Goal: Transaction & Acquisition: Purchase product/service

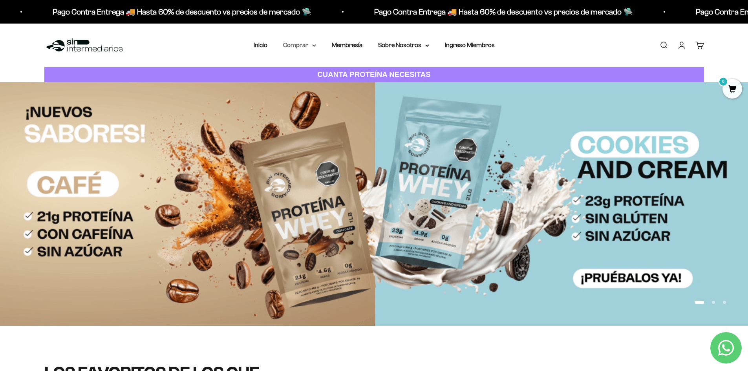
click at [314, 45] on icon at bounding box center [314, 45] width 4 height 3
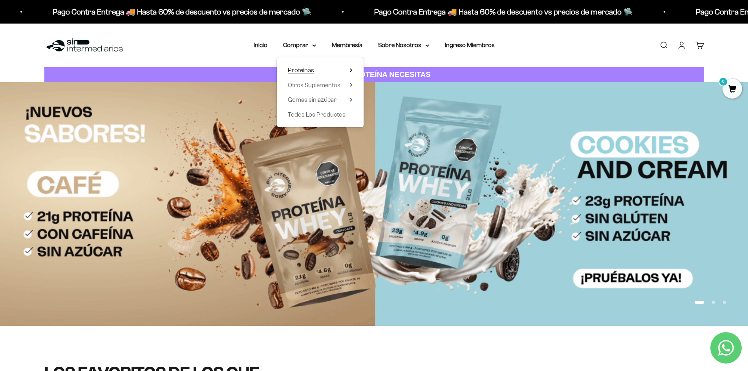
click at [315, 71] on summary "Proteínas" at bounding box center [320, 70] width 65 height 10
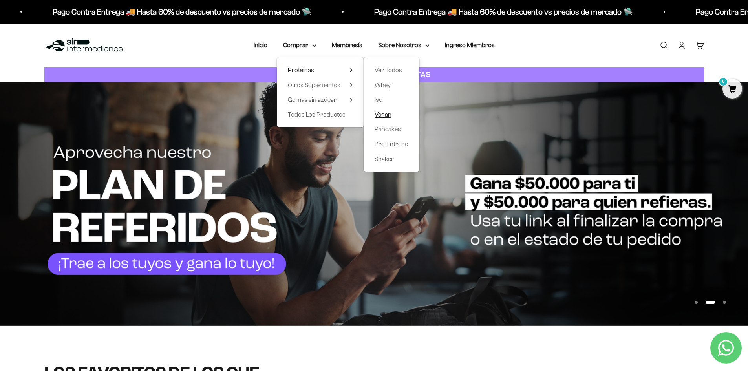
click at [387, 116] on span "Vegan" at bounding box center [382, 114] width 17 height 7
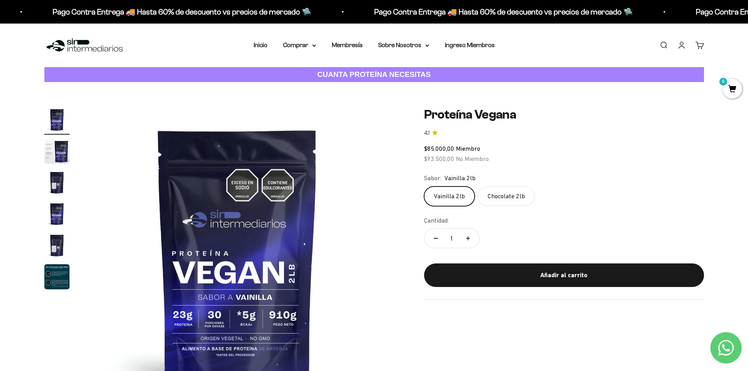
click at [49, 151] on img "Ir al artículo 2" at bounding box center [56, 151] width 25 height 25
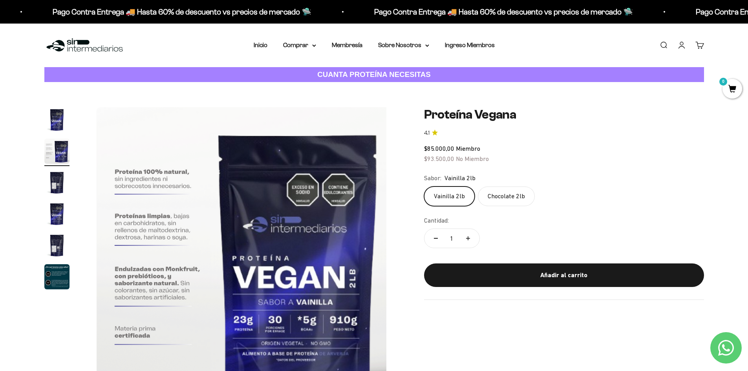
scroll to position [0, 307]
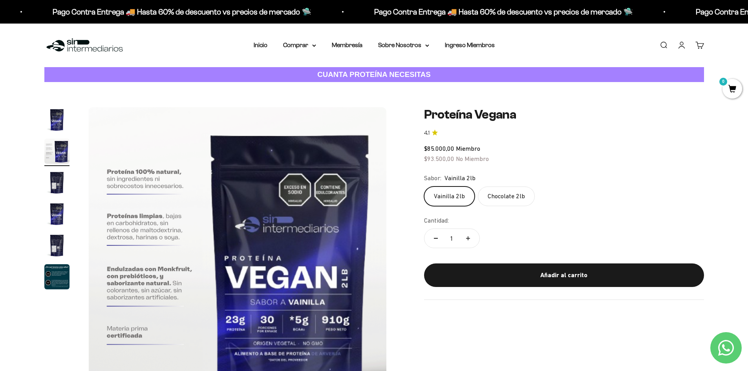
click at [65, 275] on img "Ir al artículo 6" at bounding box center [56, 276] width 25 height 25
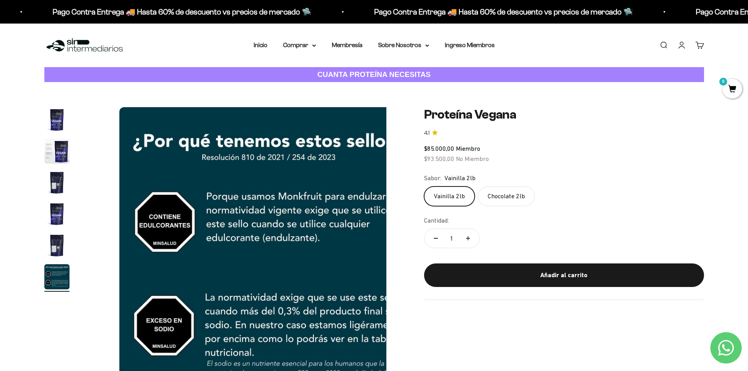
scroll to position [0, 1537]
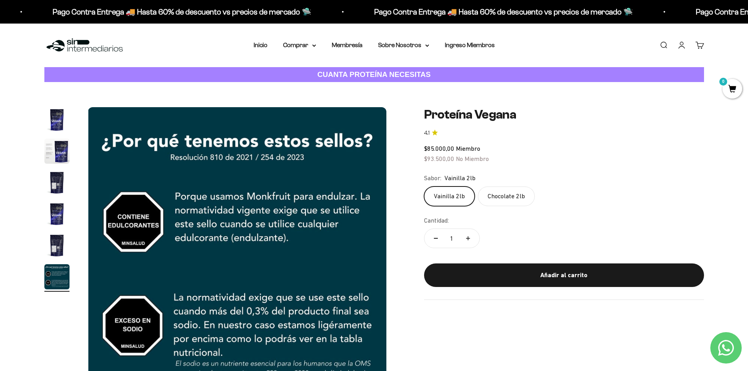
click at [61, 182] on img "Ir al artículo 3" at bounding box center [56, 182] width 25 height 25
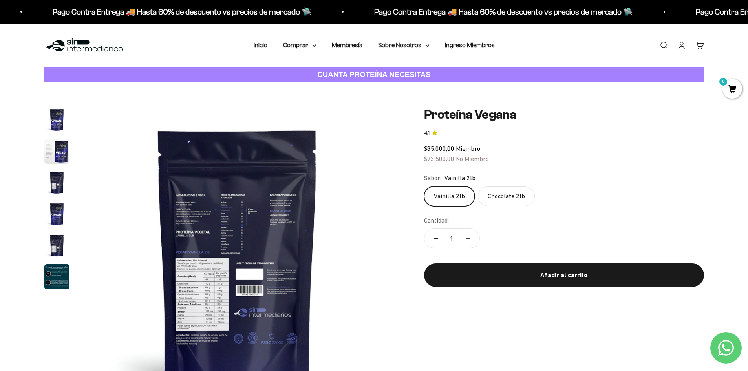
click at [240, 231] on img at bounding box center [237, 256] width 298 height 298
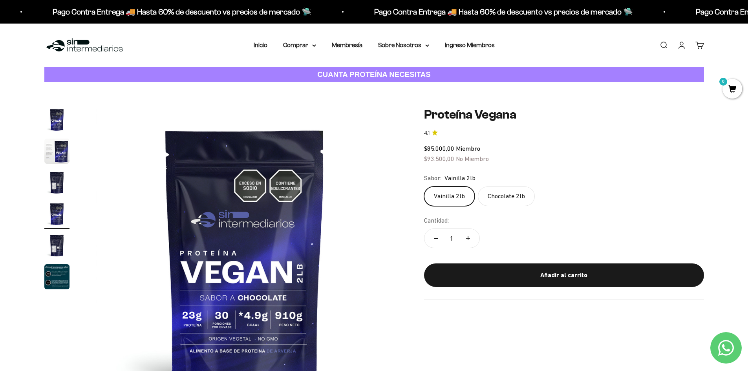
scroll to position [0, 922]
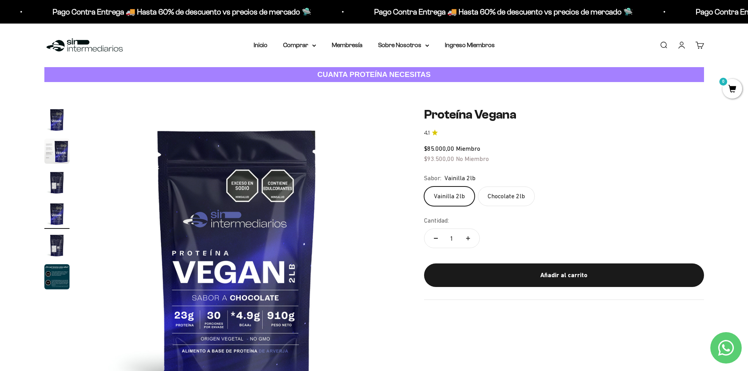
click at [58, 187] on img "Ir al artículo 3" at bounding box center [56, 182] width 25 height 25
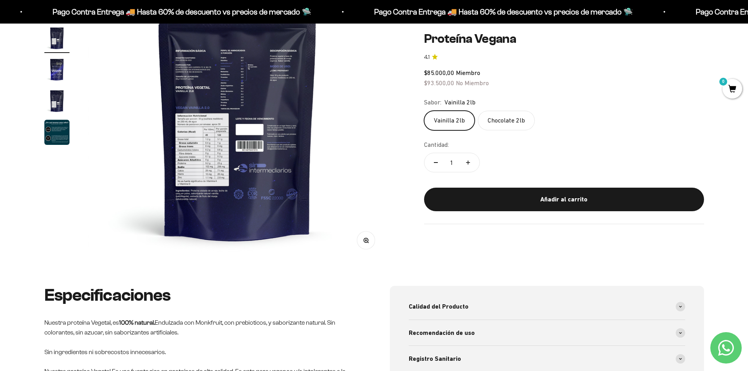
scroll to position [157, 0]
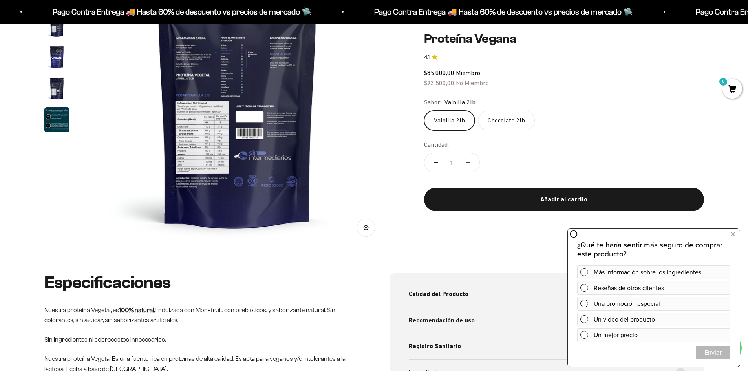
click at [361, 225] on button "Zoom" at bounding box center [366, 228] width 18 height 18
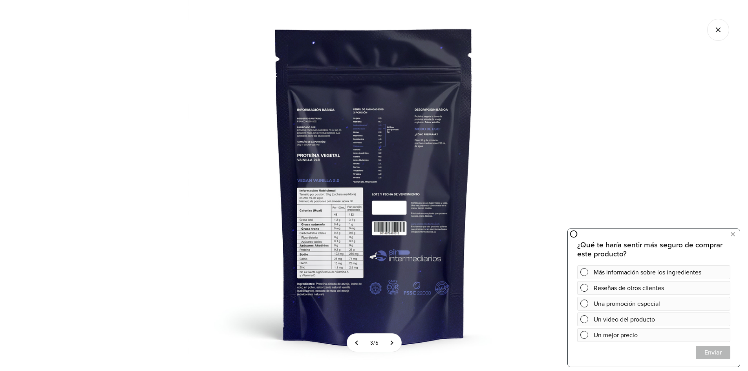
click at [342, 231] on img at bounding box center [373, 185] width 371 height 371
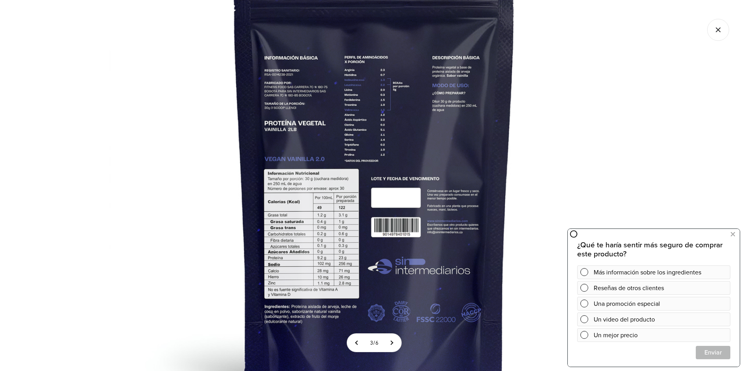
click at [342, 231] on img at bounding box center [374, 166] width 530 height 530
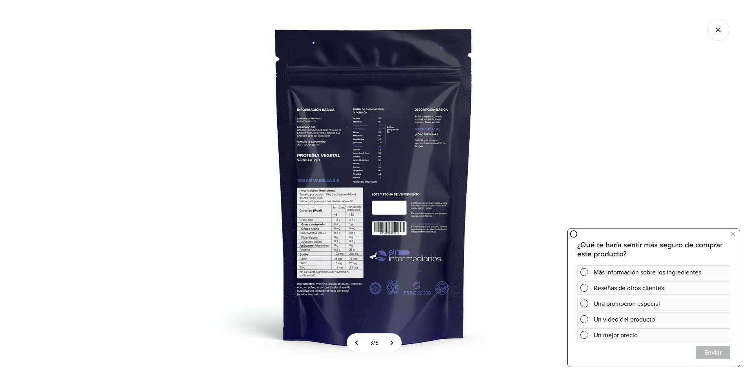
click at [342, 231] on img at bounding box center [373, 185] width 371 height 371
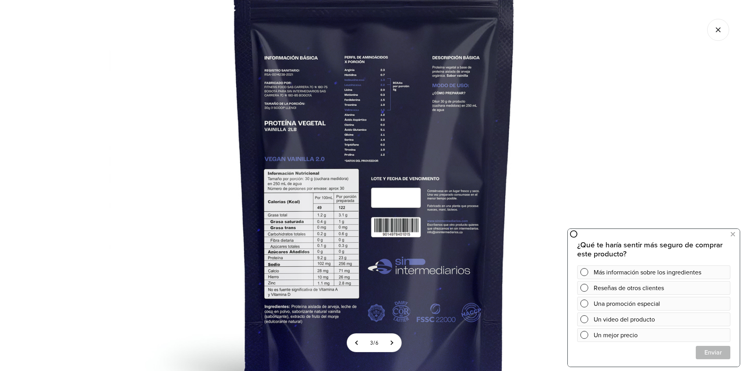
click at [718, 32] on icon "Cerrar galería" at bounding box center [718, 30] width 22 height 22
